Goal: Task Accomplishment & Management: Manage account settings

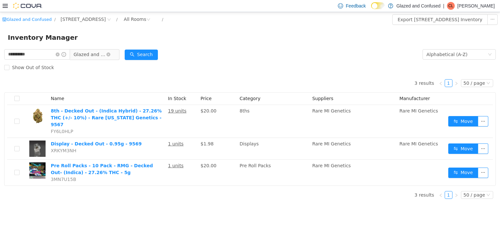
click at [104, 53] on span "Glazed and Confused" at bounding box center [90, 54] width 33 height 10
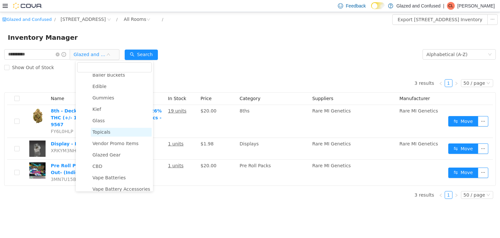
scroll to position [149, 0]
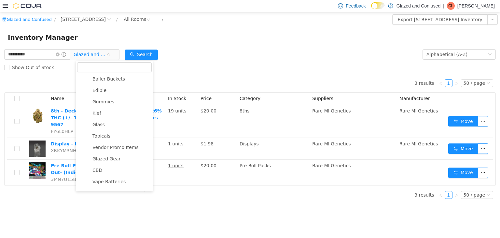
drag, startPoint x: 109, startPoint y: 93, endPoint x: 79, endPoint y: 71, distance: 37.1
click at [109, 92] on span "Edible" at bounding box center [121, 90] width 61 height 9
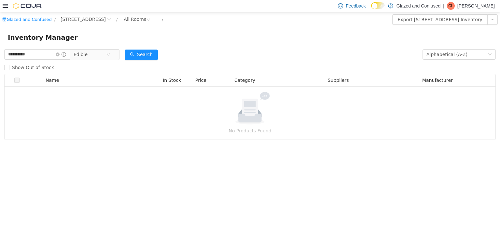
drag, startPoint x: 51, startPoint y: 49, endPoint x: 0, endPoint y: 51, distance: 51.2
click at [0, 51] on div "**********" at bounding box center [250, 94] width 500 height 92
drag, startPoint x: 49, startPoint y: 51, endPoint x: 0, endPoint y: 48, distance: 49.0
click at [0, 48] on div "**********" at bounding box center [250, 76] width 500 height 128
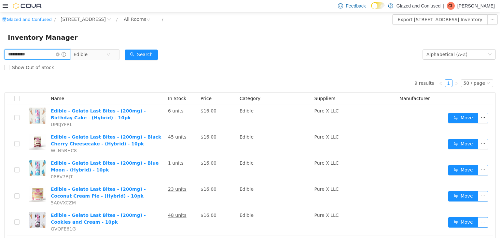
type input "**********"
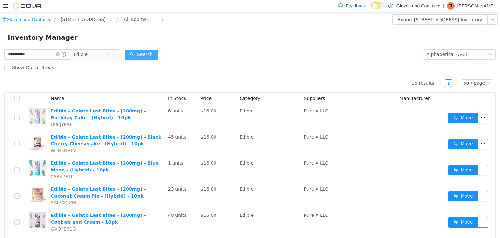
drag, startPoint x: 156, startPoint y: 52, endPoint x: 320, endPoint y: 40, distance: 164.9
click at [158, 49] on button "Search" at bounding box center [141, 54] width 33 height 10
drag, startPoint x: 149, startPoint y: 50, endPoint x: 147, endPoint y: 61, distance: 10.6
click at [148, 50] on button "Search" at bounding box center [141, 54] width 33 height 10
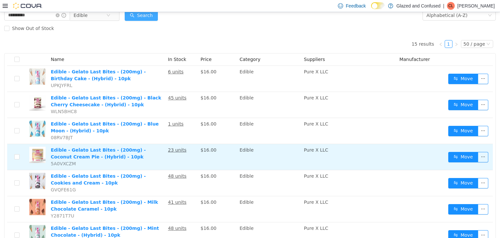
scroll to position [98, 0]
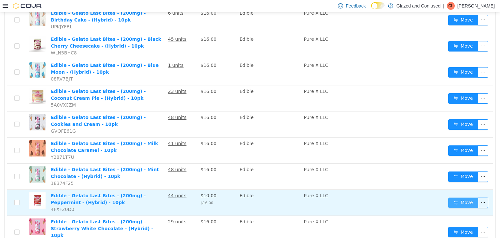
click at [458, 203] on button "Move" at bounding box center [464, 202] width 30 height 10
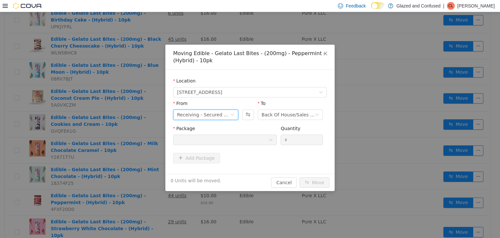
drag, startPoint x: 210, startPoint y: 110, endPoint x: 206, endPoint y: 120, distance: 10.1
click at [209, 111] on div "Receiving - Secured Storage C" at bounding box center [203, 114] width 53 height 10
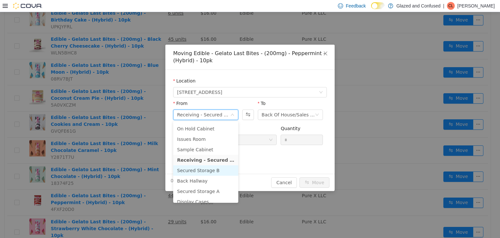
scroll to position [56, 0]
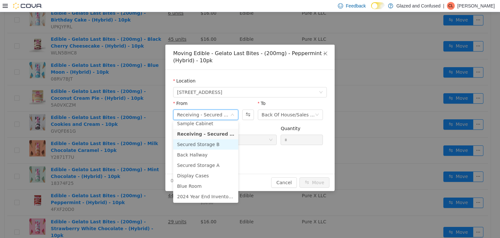
click at [205, 140] on li "Secured Storage B" at bounding box center [205, 144] width 65 height 10
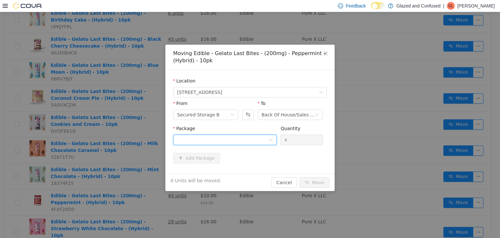
click at [216, 140] on div at bounding box center [223, 140] width 92 height 10
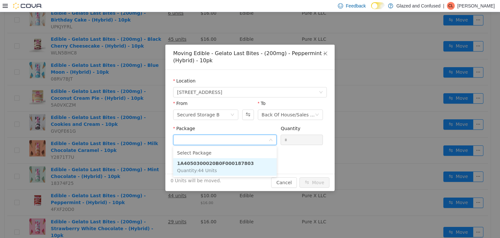
drag, startPoint x: 213, startPoint y: 162, endPoint x: 285, endPoint y: 146, distance: 74.4
click at [213, 162] on strong "1A4050300020B0F000187803" at bounding box center [215, 162] width 77 height 5
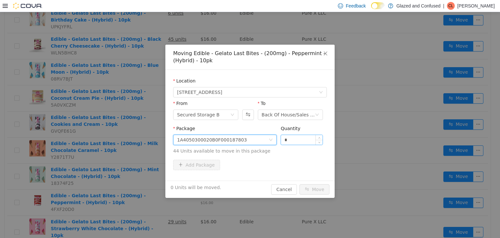
click at [288, 143] on input "*" at bounding box center [302, 140] width 42 height 10
type input "*"
click at [300, 184] on button "Move" at bounding box center [315, 189] width 30 height 10
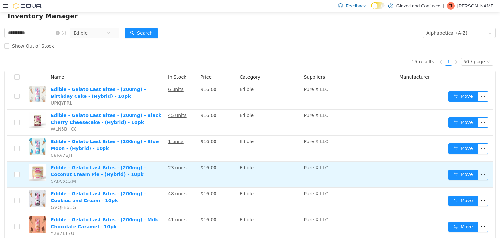
scroll to position [0, 0]
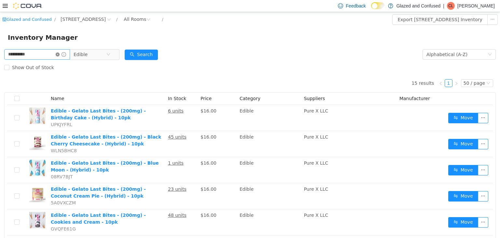
click at [60, 54] on icon "icon: close-circle" at bounding box center [58, 54] width 4 height 4
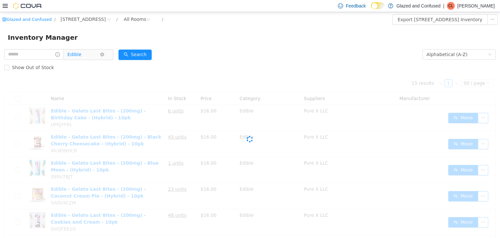
click at [89, 55] on span "Edible" at bounding box center [83, 54] width 33 height 10
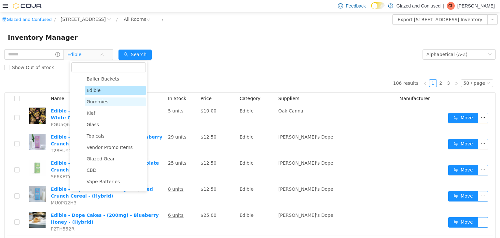
click at [98, 104] on span "Gummies" at bounding box center [98, 101] width 22 height 5
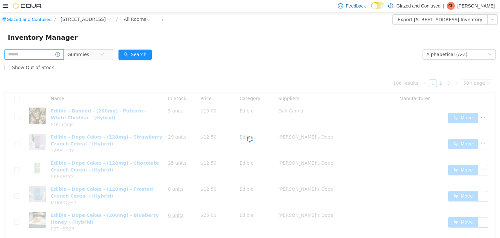
drag, startPoint x: 38, startPoint y: 48, endPoint x: 38, endPoint y: 52, distance: 3.9
click at [38, 52] on div "Gummies" at bounding box center [58, 54] width 109 height 13
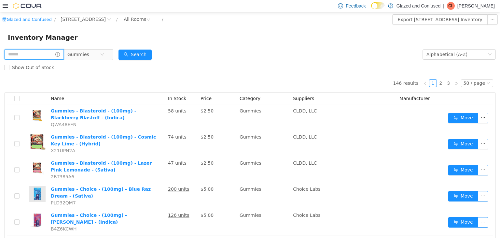
click at [38, 52] on input "text" at bounding box center [34, 54] width 60 height 10
type input "****"
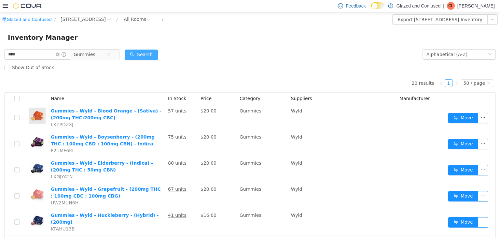
click at [142, 50] on button "Search" at bounding box center [141, 54] width 33 height 10
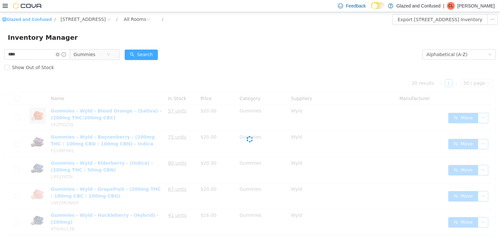
click at [142, 50] on button "Search" at bounding box center [141, 54] width 33 height 10
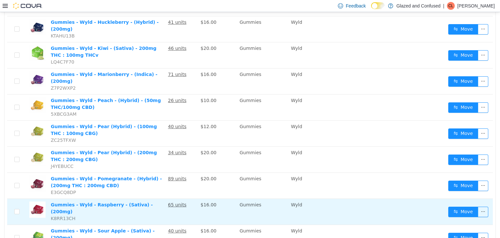
scroll to position [228, 0]
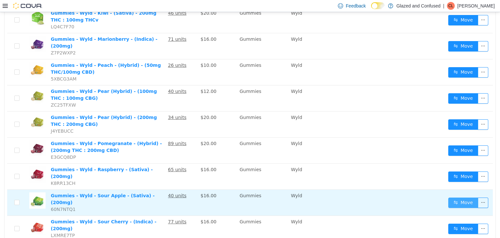
click at [463, 197] on button "Move" at bounding box center [464, 202] width 30 height 10
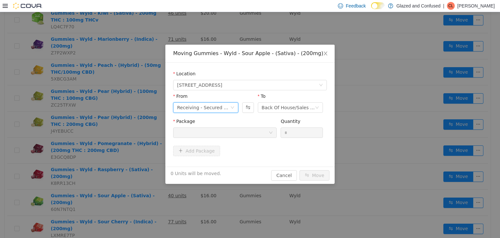
click at [210, 111] on div "Receiving - Secured Storage C" at bounding box center [203, 107] width 53 height 10
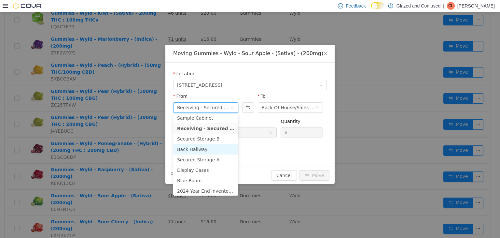
scroll to position [56, 0]
click at [211, 138] on li "Secured Storage B" at bounding box center [205, 137] width 65 height 10
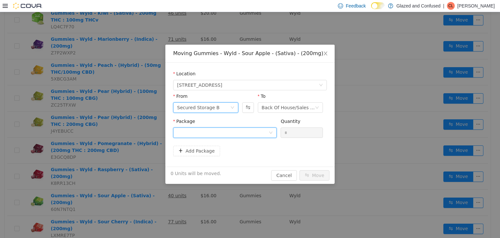
click at [229, 135] on div at bounding box center [223, 132] width 92 height 10
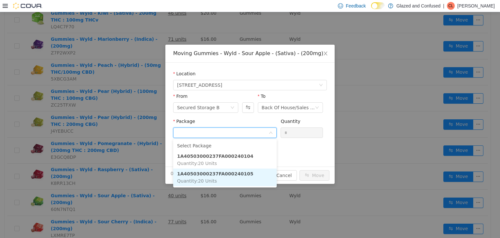
click at [240, 177] on li "1A40503000237FA000240105 Quantity : 20 Units" at bounding box center [225, 177] width 104 height 18
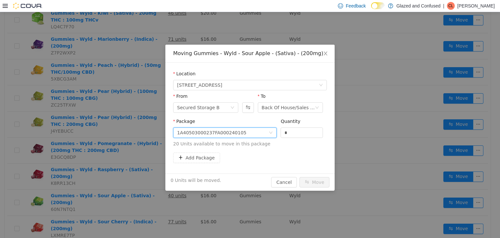
drag, startPoint x: 303, startPoint y: 129, endPoint x: 210, endPoint y: 130, distance: 93.5
click at [210, 130] on span "Package 1A40503000237FA000240105 Quantity * 20 Units available to move in this …" at bounding box center [250, 132] width 154 height 29
type input "**"
click at [300, 177] on button "Move" at bounding box center [315, 182] width 30 height 10
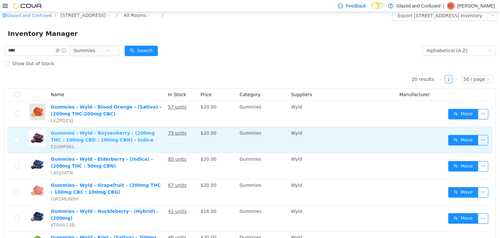
scroll to position [0, 0]
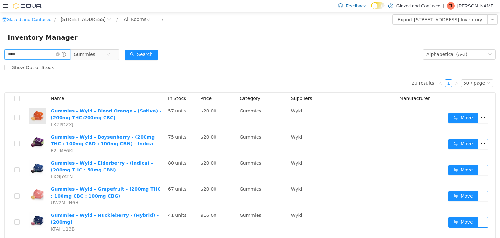
click at [61, 54] on input "****" at bounding box center [37, 54] width 66 height 10
click at [60, 55] on icon "icon: close-circle" at bounding box center [58, 54] width 4 height 4
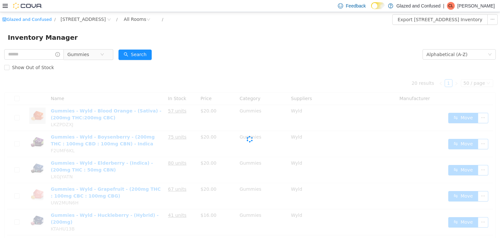
click at [79, 61] on div "Show Out of Stock" at bounding box center [250, 67] width 492 height 13
click at [86, 54] on span "Gummies" at bounding box center [78, 54] width 22 height 10
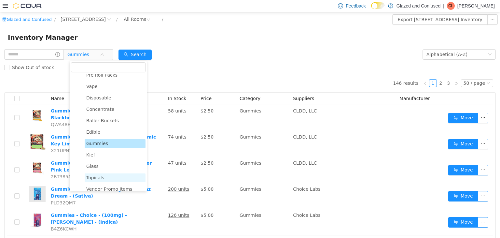
scroll to position [51, 0]
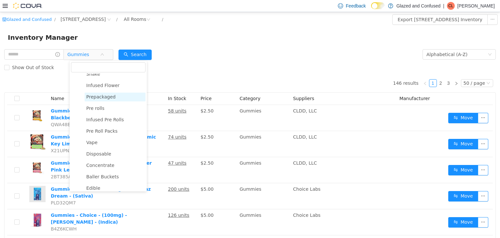
click at [105, 101] on span "Prepackaged" at bounding box center [115, 96] width 61 height 9
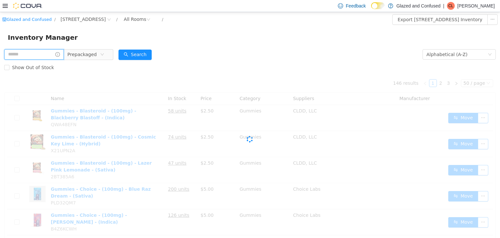
click at [28, 58] on input "text" at bounding box center [34, 54] width 60 height 10
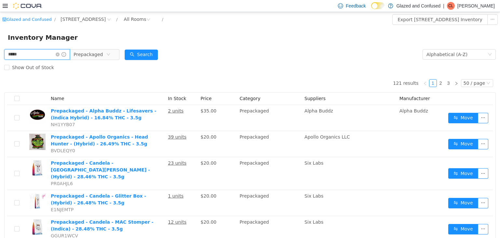
type input "**********"
click at [153, 57] on button "Search" at bounding box center [141, 54] width 33 height 10
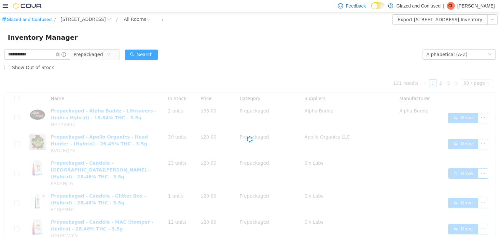
click at [154, 51] on button "Search" at bounding box center [141, 54] width 33 height 10
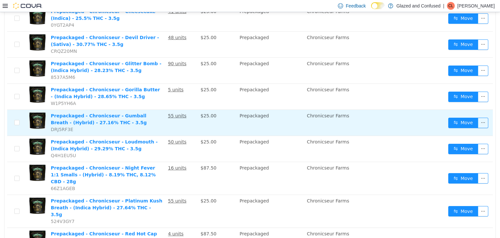
scroll to position [163, 0]
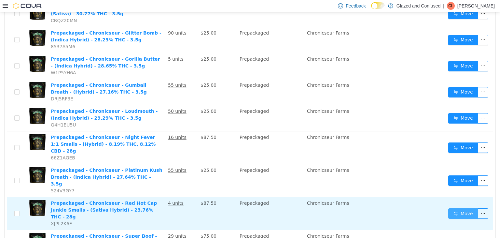
click at [459, 208] on button "Move" at bounding box center [464, 213] width 30 height 10
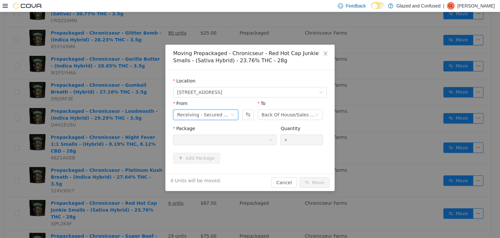
click at [219, 115] on div "Receiving - Secured Storage C" at bounding box center [203, 114] width 53 height 10
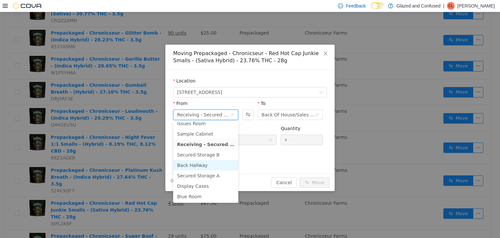
scroll to position [56, 0]
click at [207, 164] on li "Secured Storage A" at bounding box center [205, 165] width 65 height 10
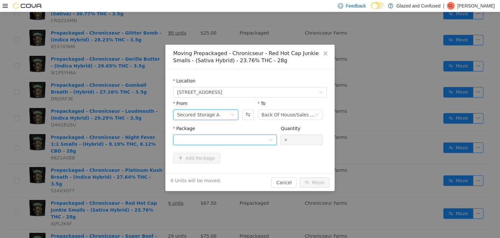
click at [221, 136] on div at bounding box center [223, 140] width 92 height 10
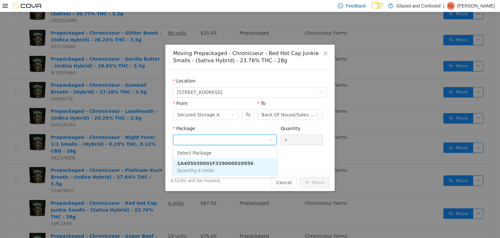
click at [214, 163] on strong "1A405030001F339000020956" at bounding box center [215, 162] width 77 height 5
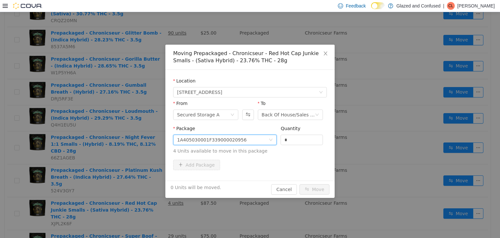
drag, startPoint x: 296, startPoint y: 137, endPoint x: 268, endPoint y: 139, distance: 27.8
click at [268, 139] on span "Package 1A405030001F339000020956 Quantity * 4 Units available to move in this p…" at bounding box center [250, 139] width 154 height 29
type input "*"
click at [300, 184] on button "Move" at bounding box center [315, 189] width 30 height 10
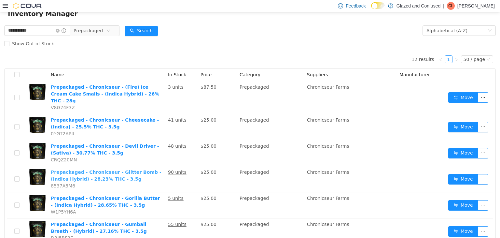
scroll to position [0, 0]
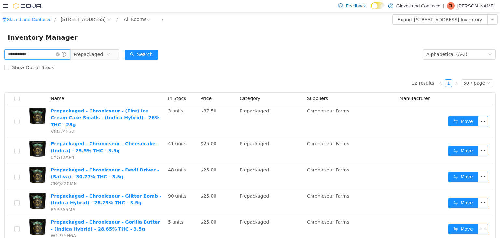
drag, startPoint x: 13, startPoint y: 51, endPoint x: 0, endPoint y: 51, distance: 13.4
type input "**********"
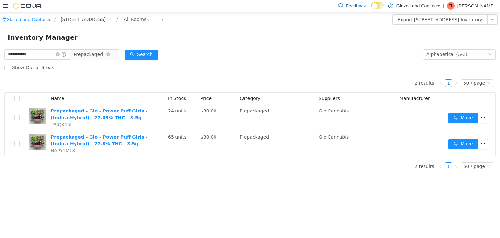
click at [102, 56] on span "Prepackaged" at bounding box center [88, 54] width 29 height 10
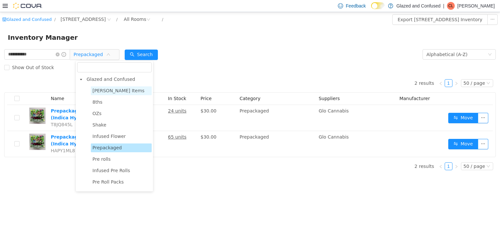
click at [108, 86] on span "Penny Items" at bounding box center [121, 90] width 61 height 9
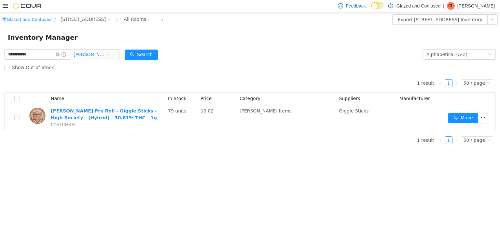
drag, startPoint x: 105, startPoint y: 59, endPoint x: 106, endPoint y: 71, distance: 12.4
click at [103, 57] on span "Penny Items" at bounding box center [90, 54] width 33 height 10
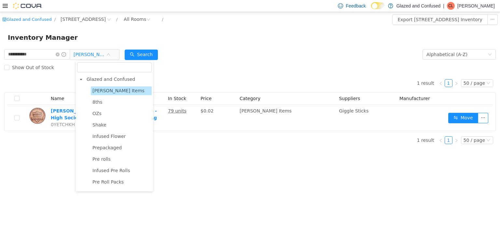
click at [108, 78] on span "Glazed and Confused" at bounding box center [111, 78] width 49 height 5
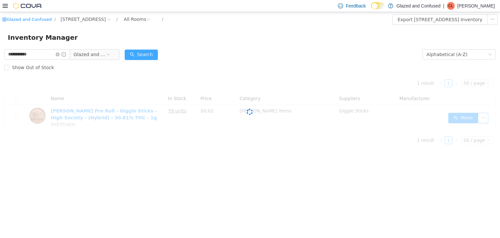
click at [136, 54] on button "Search" at bounding box center [141, 54] width 33 height 10
click at [138, 54] on button "Search" at bounding box center [141, 54] width 33 height 10
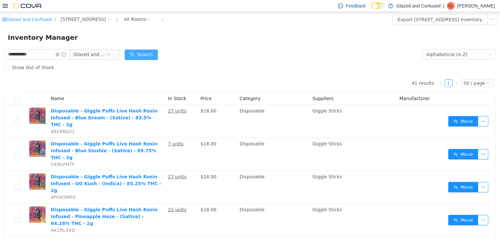
click at [150, 54] on button "Search" at bounding box center [141, 54] width 33 height 10
click at [61, 54] on input "**********" at bounding box center [37, 54] width 66 height 10
click at [60, 54] on icon "icon: close-circle" at bounding box center [58, 54] width 4 height 4
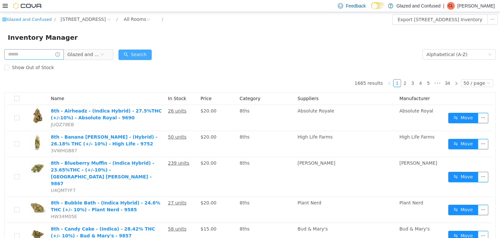
click at [135, 52] on button "Search" at bounding box center [135, 54] width 33 height 10
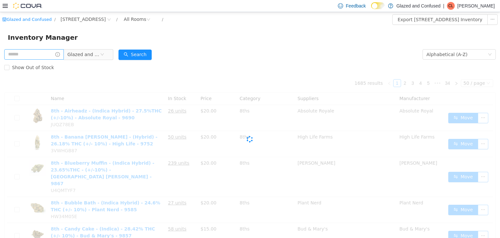
drag, startPoint x: 216, startPoint y: 59, endPoint x: 212, endPoint y: 47, distance: 12.6
click at [215, 52] on form "Glazed and Confused Alphabetical (A-Z) Search Show Out of Stock" at bounding box center [250, 61] width 492 height 26
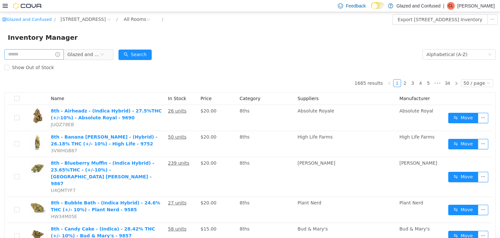
click at [212, 46] on div "Inventory Manager" at bounding box center [250, 37] width 500 height 21
drag, startPoint x: 212, startPoint y: 46, endPoint x: 207, endPoint y: 46, distance: 4.9
click at [212, 46] on div "Inventory Manager" at bounding box center [250, 37] width 500 height 21
click at [78, 49] on div "Glazed and Confused" at bounding box center [58, 54] width 109 height 13
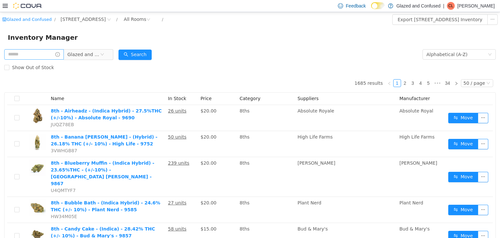
click at [95, 60] on div "Glazed and Confused" at bounding box center [58, 54] width 109 height 13
drag, startPoint x: 113, startPoint y: 52, endPoint x: 109, endPoint y: 50, distance: 4.7
click at [108, 51] on span "Glazed and Confused" at bounding box center [86, 54] width 45 height 10
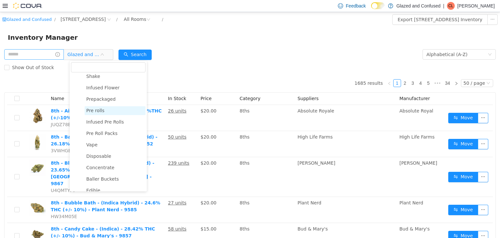
scroll to position [48, 0]
click at [109, 104] on ul "Penny Items 8ths OZs Shake Infused Flower Prepackaged Pre rolls Infused Pre Rol…" at bounding box center [108, 242] width 75 height 408
click at [109, 103] on span "Prepackaged" at bounding box center [115, 99] width 61 height 9
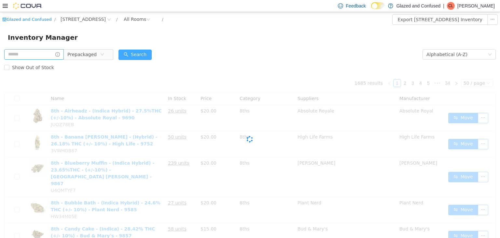
click at [145, 58] on button "Search" at bounding box center [135, 54] width 33 height 10
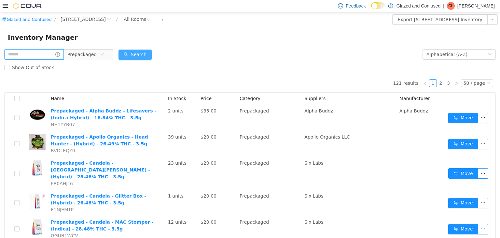
click at [144, 55] on button "Search" at bounding box center [135, 54] width 33 height 10
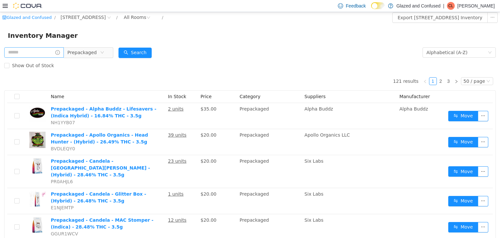
scroll to position [0, 0]
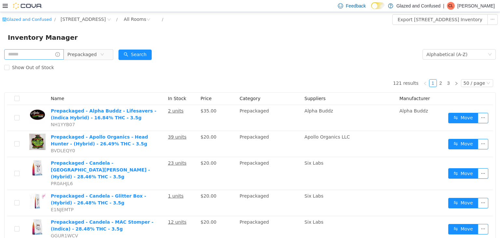
click at [185, 62] on div "Show Out of Stock" at bounding box center [250, 67] width 492 height 13
drag, startPoint x: 193, startPoint y: 58, endPoint x: 189, endPoint y: 34, distance: 24.4
click at [189, 32] on div "Inventory Manager" at bounding box center [250, 37] width 485 height 10
click at [163, 32] on div "Inventory Manager" at bounding box center [250, 37] width 500 height 21
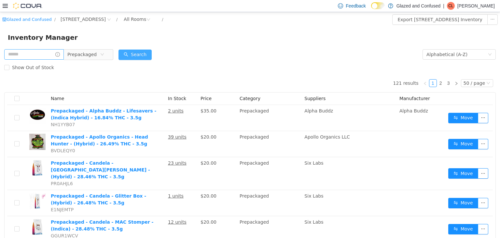
click at [136, 59] on div "Search" at bounding box center [135, 54] width 33 height 13
click at [137, 59] on button "Search" at bounding box center [135, 54] width 33 height 10
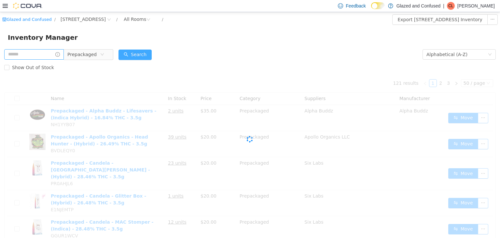
click at [137, 59] on button "Search" at bounding box center [135, 54] width 33 height 10
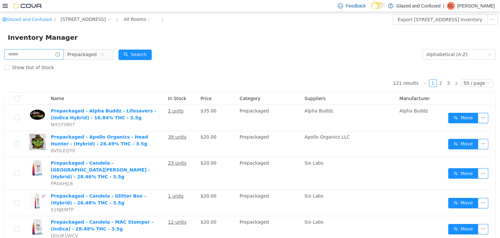
click at [193, 66] on div "Show Out of Stock" at bounding box center [250, 67] width 492 height 13
click at [200, 61] on div "Show Out of Stock" at bounding box center [250, 67] width 492 height 13
click at [328, 36] on div "Inventory Manager" at bounding box center [250, 37] width 485 height 10
click at [387, 39] on div "Inventory Manager" at bounding box center [250, 37] width 485 height 10
click at [84, 48] on div "Prepackaged" at bounding box center [58, 54] width 109 height 13
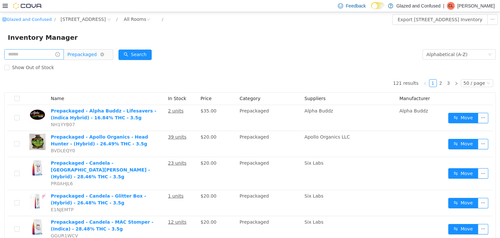
click at [91, 54] on span "Prepackaged" at bounding box center [81, 54] width 29 height 10
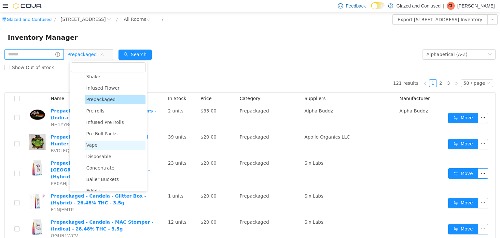
click at [101, 145] on span "Vape" at bounding box center [115, 144] width 61 height 9
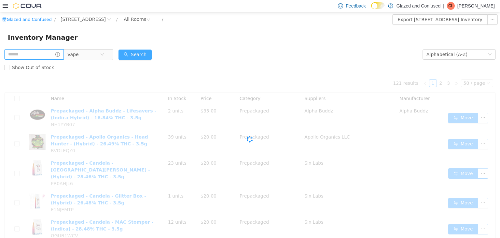
click at [139, 54] on button "Search" at bounding box center [135, 54] width 33 height 10
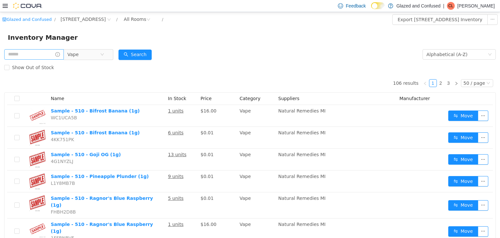
drag, startPoint x: 192, startPoint y: 59, endPoint x: 195, endPoint y: 59, distance: 3.3
click at [195, 59] on form "Vape Alphabetical (A-Z) Search Show Out of Stock" at bounding box center [250, 61] width 492 height 26
click at [136, 49] on div "Search" at bounding box center [135, 54] width 33 height 13
click at [136, 55] on button "Search" at bounding box center [135, 54] width 33 height 10
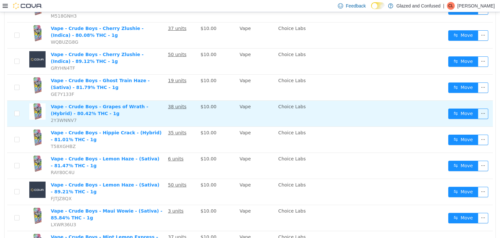
scroll to position [1101, 0]
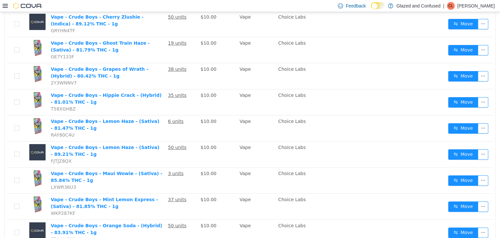
drag, startPoint x: 436, startPoint y: 227, endPoint x: 434, endPoint y: 223, distance: 5.4
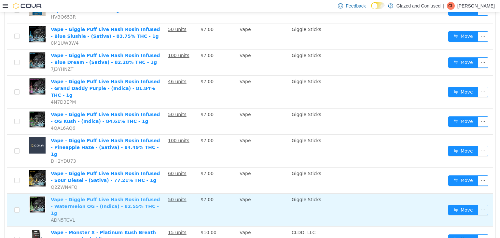
scroll to position [847, 0]
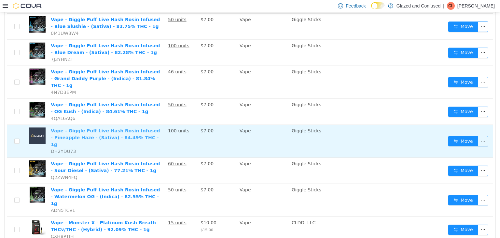
click at [90, 128] on link "Vape - Giggle Puff Live Hash Rosin Infused - Pineapple Haze - (Sativa) - 84.49%…" at bounding box center [105, 137] width 109 height 19
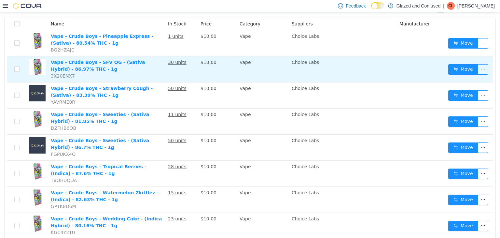
scroll to position [0, 0]
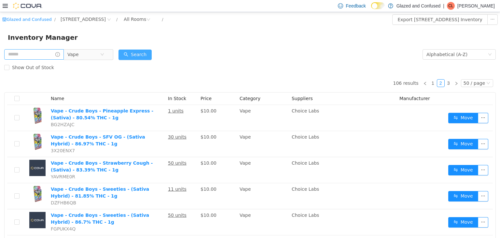
click at [131, 52] on button "Search" at bounding box center [135, 54] width 33 height 10
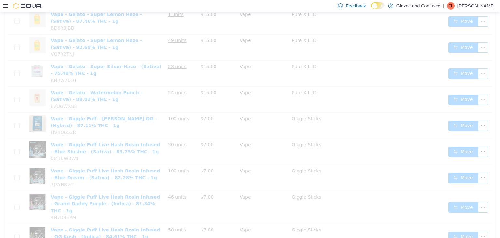
scroll to position [814, 0]
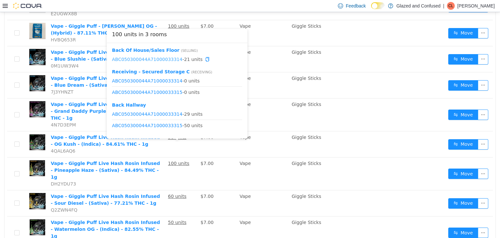
click at [167, 60] on link "ABC050300044A71000033314" at bounding box center [147, 58] width 70 height 5
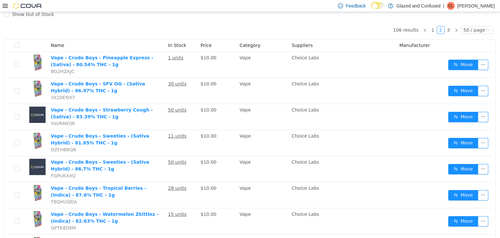
scroll to position [0, 0]
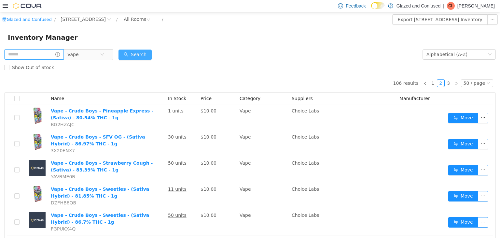
click at [129, 52] on button "Search" at bounding box center [135, 54] width 33 height 10
click at [133, 52] on button "Search" at bounding box center [135, 54] width 33 height 10
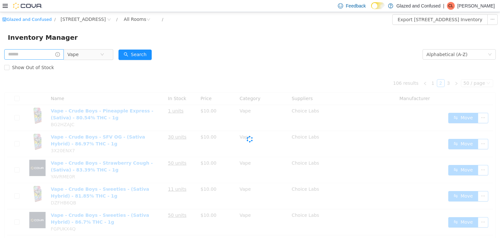
click at [81, 60] on div "Vape" at bounding box center [58, 54] width 109 height 13
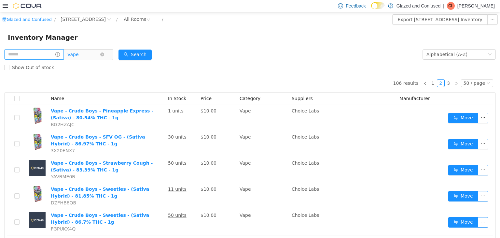
click at [84, 57] on span "Vape" at bounding box center [83, 54] width 33 height 10
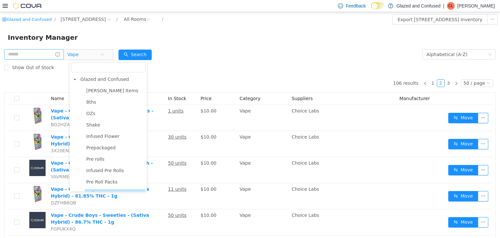
drag, startPoint x: 81, startPoint y: 77, endPoint x: 89, endPoint y: 74, distance: 8.7
click at [81, 77] on span "Glazed and Confused" at bounding box center [104, 78] width 49 height 5
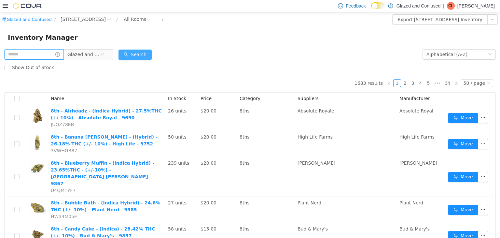
click at [132, 53] on button "Search" at bounding box center [135, 54] width 33 height 10
click at [1, 9] on div "Feedback Dark Mode Glazed and Confused | CL Chad Lacy" at bounding box center [250, 6] width 500 height 12
click at [1, 7] on div "Feedback Dark Mode Glazed and Confused | CL Chad Lacy" at bounding box center [250, 6] width 500 height 12
drag, startPoint x: 4, startPoint y: 7, endPoint x: 6, endPoint y: 9, distance: 3.7
click at [4, 7] on icon at bounding box center [5, 5] width 5 height 5
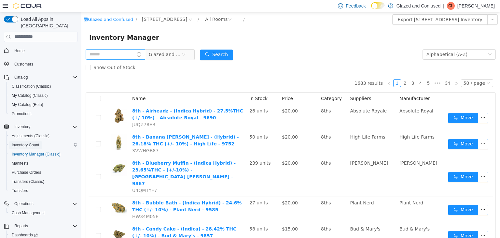
click at [30, 142] on span "Inventory Count" at bounding box center [26, 144] width 28 height 5
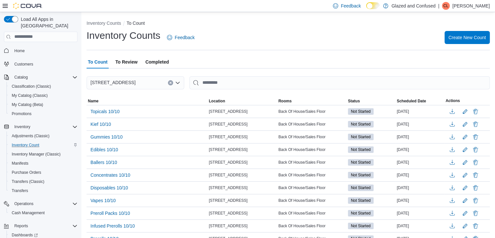
click at [3, 8] on div at bounding box center [23, 6] width 40 height 7
click at [22, 151] on span "Inventory Manager (Classic)" at bounding box center [36, 153] width 49 height 5
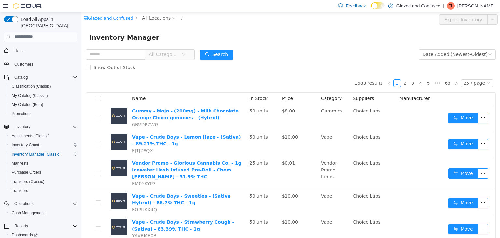
click at [3, 4] on div "Feedback Dark Mode Glazed and Confused | CL Chad Lacy" at bounding box center [250, 6] width 500 height 12
click at [4, 5] on icon at bounding box center [5, 5] width 5 height 5
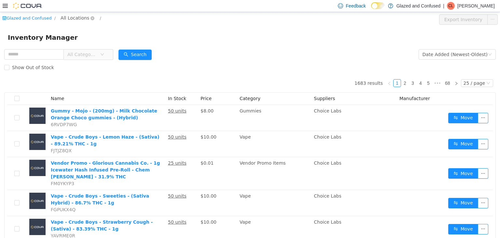
click at [70, 17] on span "All Locations" at bounding box center [75, 17] width 29 height 7
click at [75, 49] on span "2465 US Highway 2 S, Crystal Falls" at bounding box center [93, 53] width 49 height 9
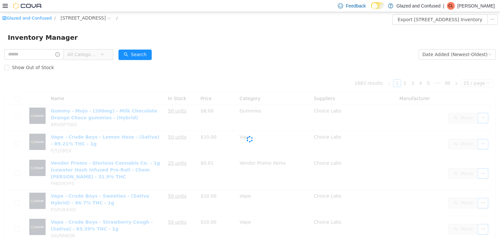
click at [86, 61] on div "Show Out of Stock" at bounding box center [250, 67] width 492 height 13
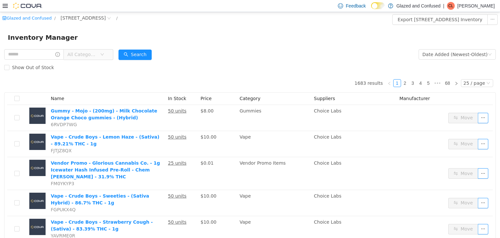
click at [86, 54] on span "All Categories" at bounding box center [82, 54] width 30 height 7
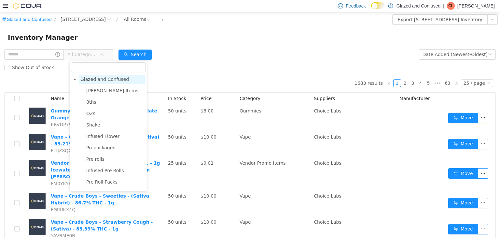
click at [86, 76] on span "Glazed and Confused" at bounding box center [104, 78] width 49 height 5
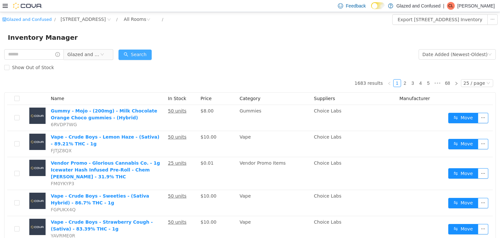
click at [139, 51] on button "Search" at bounding box center [135, 54] width 33 height 10
click at [43, 53] on input "text" at bounding box center [34, 54] width 60 height 10
type input "*******"
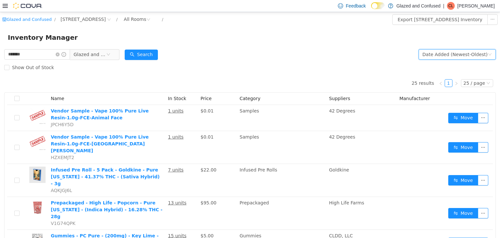
drag, startPoint x: 450, startPoint y: 57, endPoint x: 445, endPoint y: 59, distance: 6.1
click at [448, 55] on div "Date Added (Newest-Oldest)" at bounding box center [455, 54] width 65 height 10
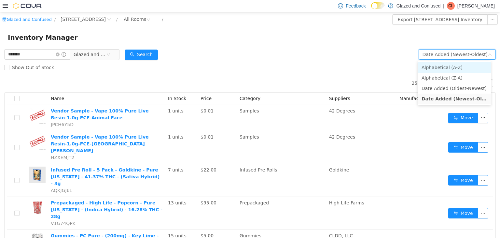
click at [434, 68] on li "Alphabetical (A-Z)" at bounding box center [454, 67] width 73 height 10
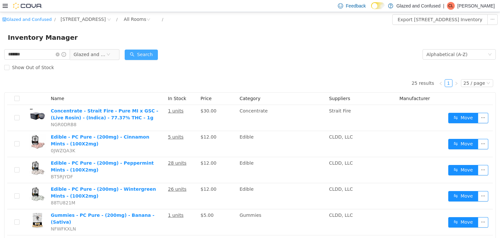
click at [151, 53] on button "Search" at bounding box center [141, 54] width 33 height 10
click at [91, 57] on span "Glazed and Confused" at bounding box center [90, 54] width 33 height 10
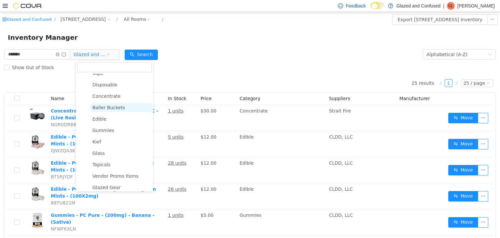
scroll to position [116, 0]
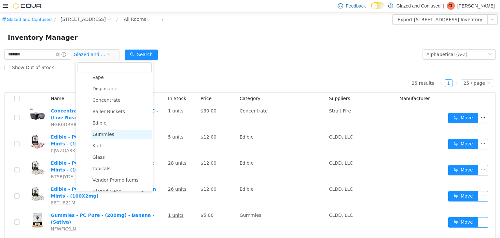
click at [100, 136] on span "Gummies" at bounding box center [104, 133] width 22 height 5
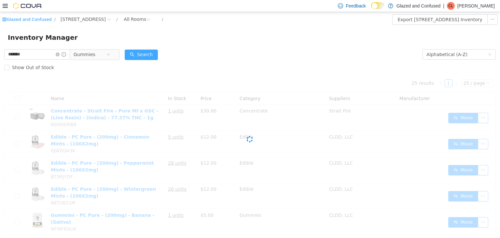
click at [147, 53] on button "Search" at bounding box center [141, 54] width 33 height 10
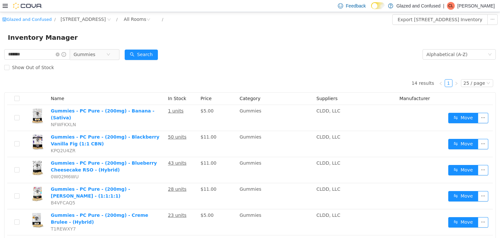
click at [177, 65] on div "Show Out of Stock" at bounding box center [250, 67] width 492 height 13
click at [60, 54] on icon "icon: close-circle" at bounding box center [58, 54] width 4 height 4
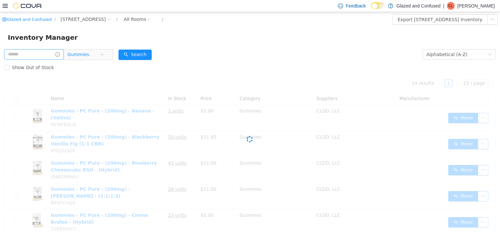
drag, startPoint x: 107, startPoint y: 54, endPoint x: 96, endPoint y: 60, distance: 12.6
click at [104, 54] on span "Gummies" at bounding box center [86, 54] width 45 height 10
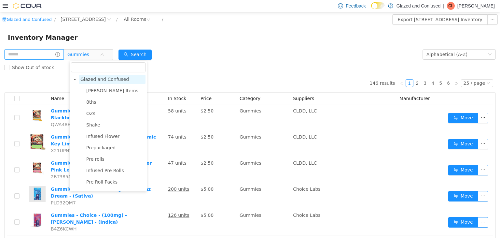
click at [95, 81] on span "Glazed and Confused" at bounding box center [104, 78] width 49 height 5
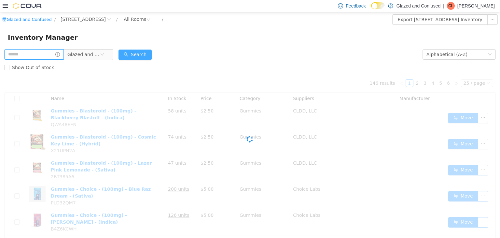
click at [150, 52] on button "Search" at bounding box center [135, 54] width 33 height 10
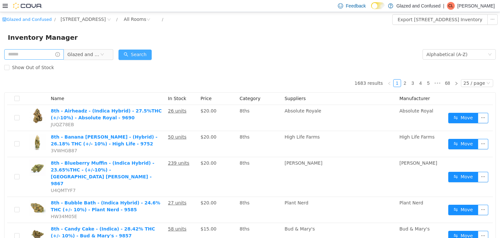
drag, startPoint x: 156, startPoint y: 58, endPoint x: 167, endPoint y: 56, distance: 10.5
click at [164, 57] on form "Glazed and Confused Alphabetical (A-Z) Search Show Out of Stock" at bounding box center [250, 61] width 492 height 26
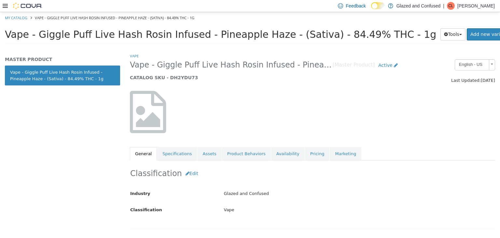
drag, startPoint x: 202, startPoint y: 155, endPoint x: 240, endPoint y: 160, distance: 39.1
click at [202, 155] on link "Assets" at bounding box center [209, 154] width 24 height 14
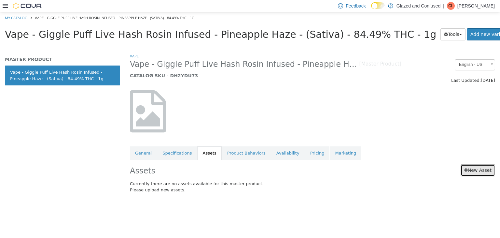
drag, startPoint x: 481, startPoint y: 172, endPoint x: 465, endPoint y: 166, distance: 16.7
click at [481, 172] on link "New Asset" at bounding box center [478, 170] width 35 height 12
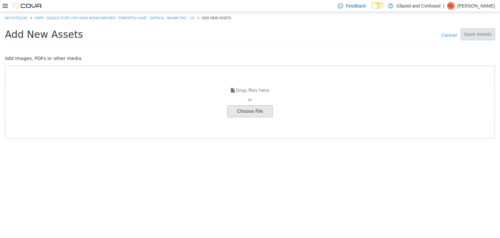
click at [264, 104] on div "Drop files here or Choose File" at bounding box center [250, 101] width 491 height 73
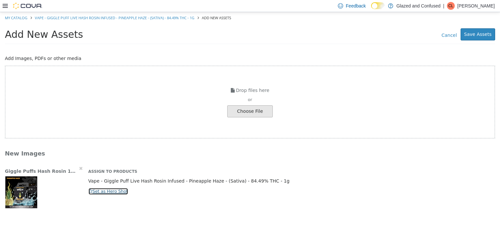
click at [113, 193] on button "Set as Hero Shot" at bounding box center [108, 190] width 40 height 7
click at [478, 38] on button "Save Assets" at bounding box center [478, 34] width 35 height 12
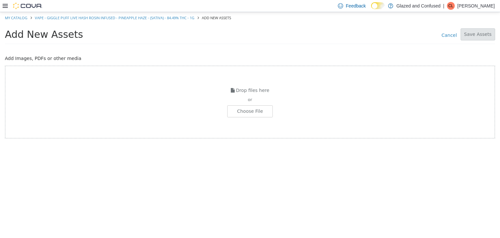
click at [96, 72] on div "Drop files here or Choose File" at bounding box center [250, 101] width 491 height 73
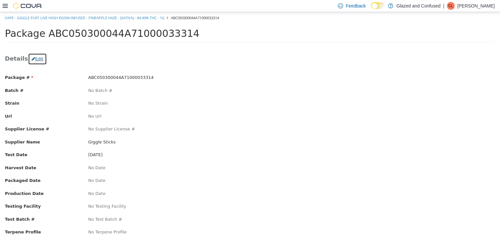
click at [35, 61] on button "Edit" at bounding box center [37, 59] width 19 height 12
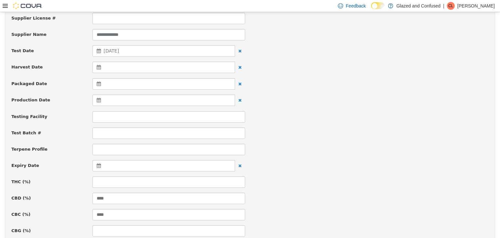
scroll to position [130, 0]
click at [136, 181] on input at bounding box center [169, 181] width 153 height 11
type input "*****"
click at [360, 119] on div "Testing Facility" at bounding box center [250, 115] width 487 height 11
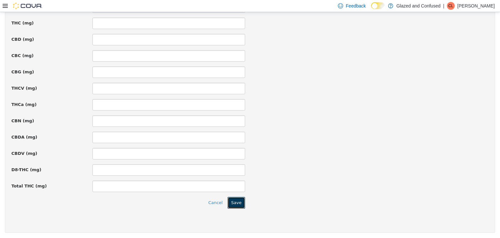
click at [237, 201] on button "Save" at bounding box center [237, 202] width 18 height 12
